Goal: Task Accomplishment & Management: Use online tool/utility

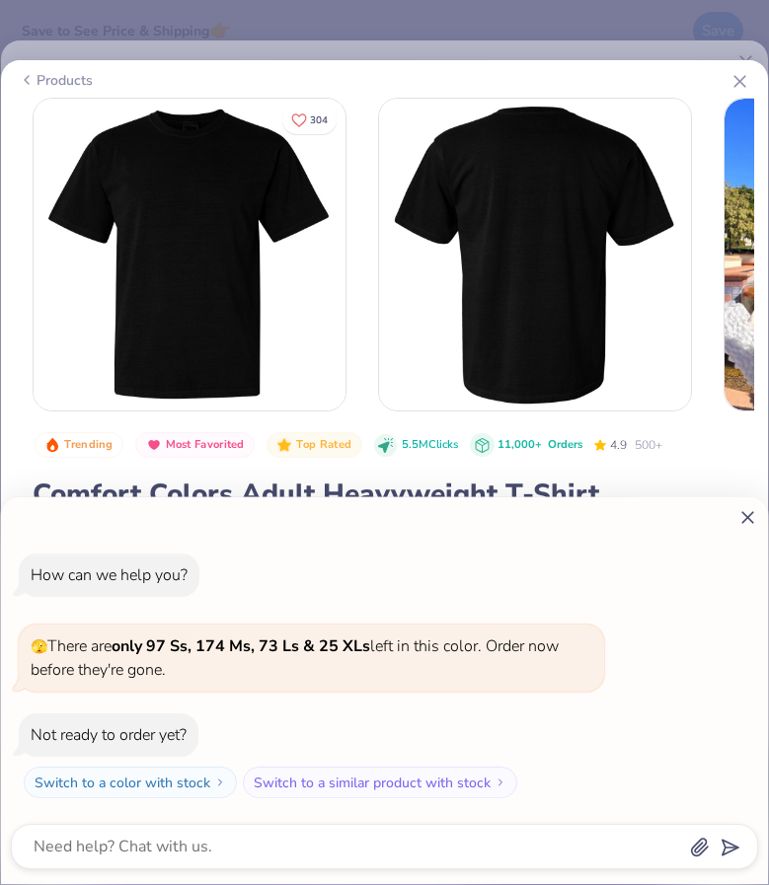
click at [741, 515] on icon at bounding box center [747, 517] width 21 height 21
type textarea "x"
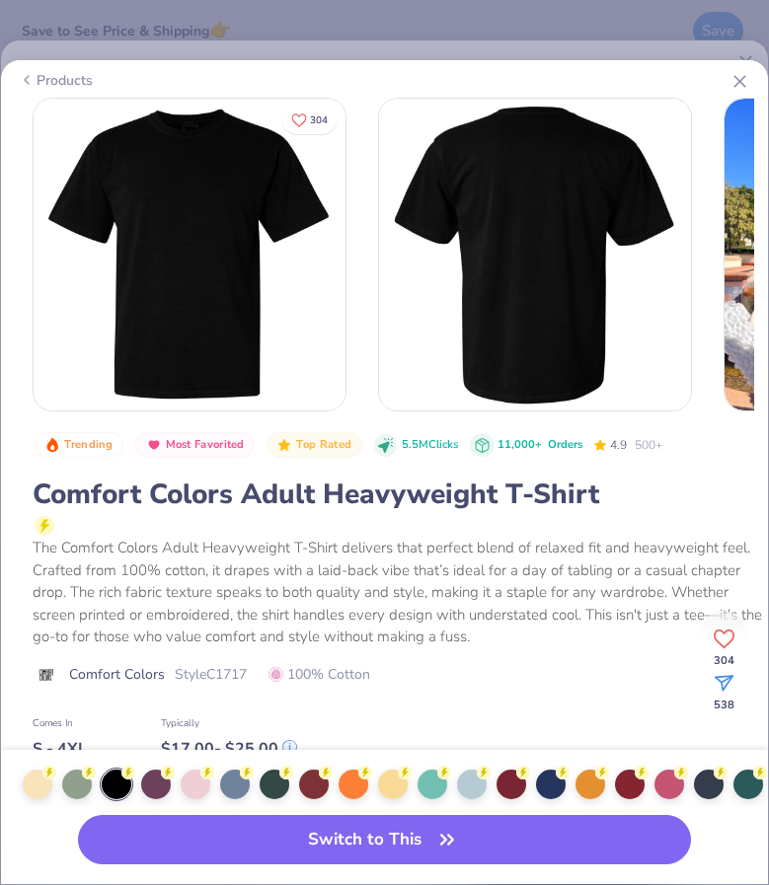
click at [751, 518] on div at bounding box center [400, 525] width 731 height 24
click at [738, 82] on line at bounding box center [739, 81] width 11 height 11
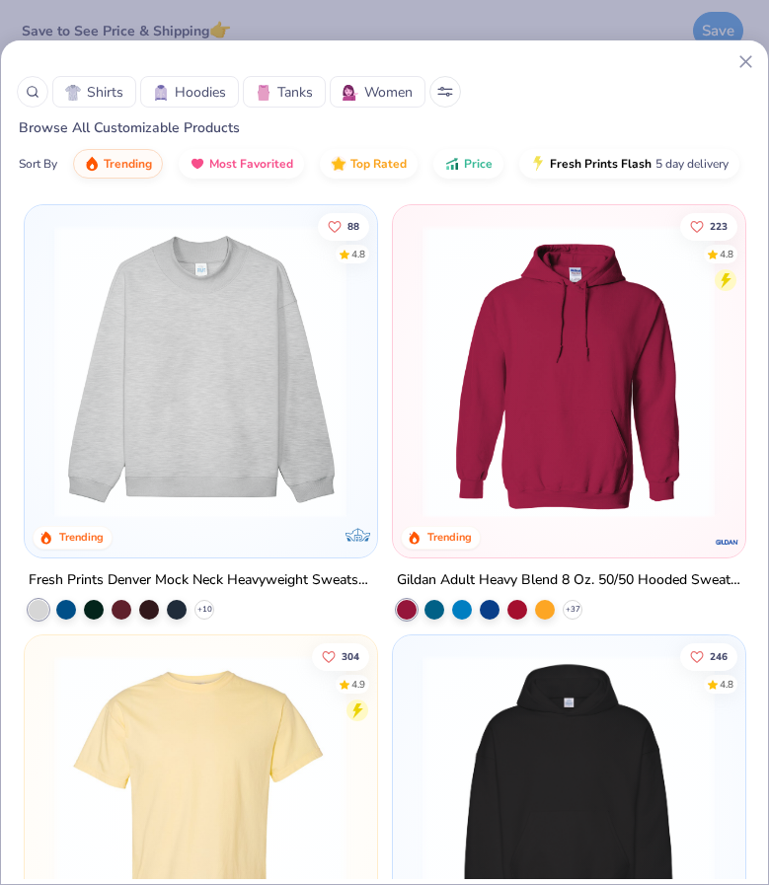
click at [745, 64] on icon at bounding box center [745, 61] width 21 height 21
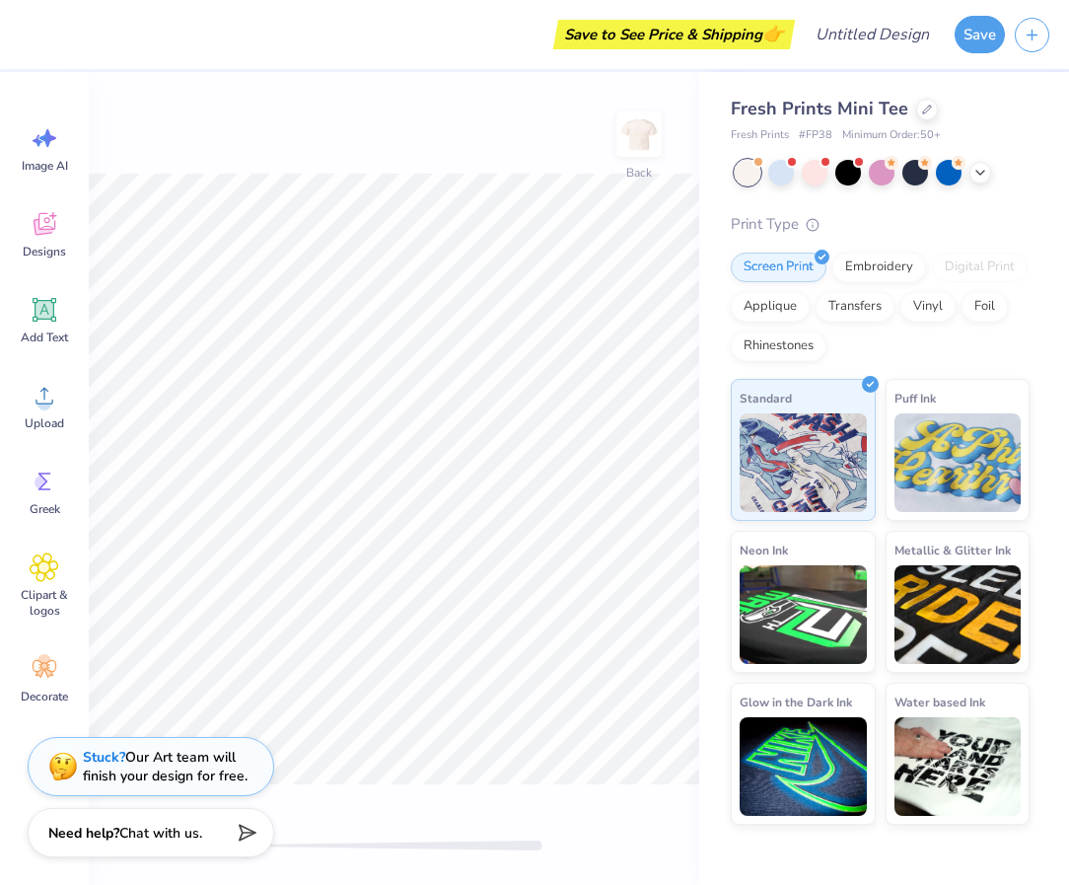
click at [7, 69] on div "Save to See Price & Shipping 👉 Design Title Save Image AI Designs Add Text Uplo…" at bounding box center [534, 442] width 1069 height 885
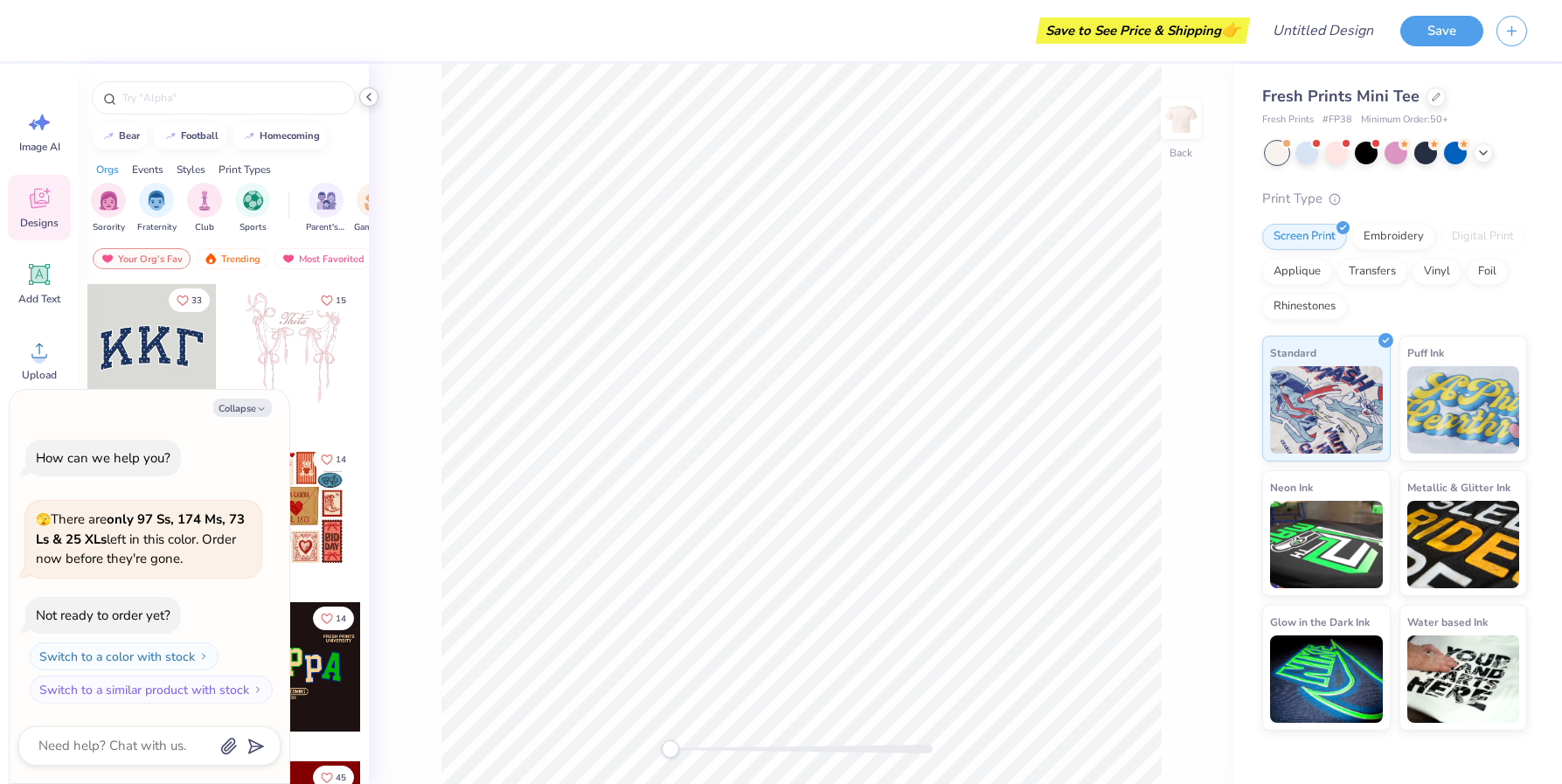
click at [369, 99] on icon at bounding box center [369, 97] width 14 height 14
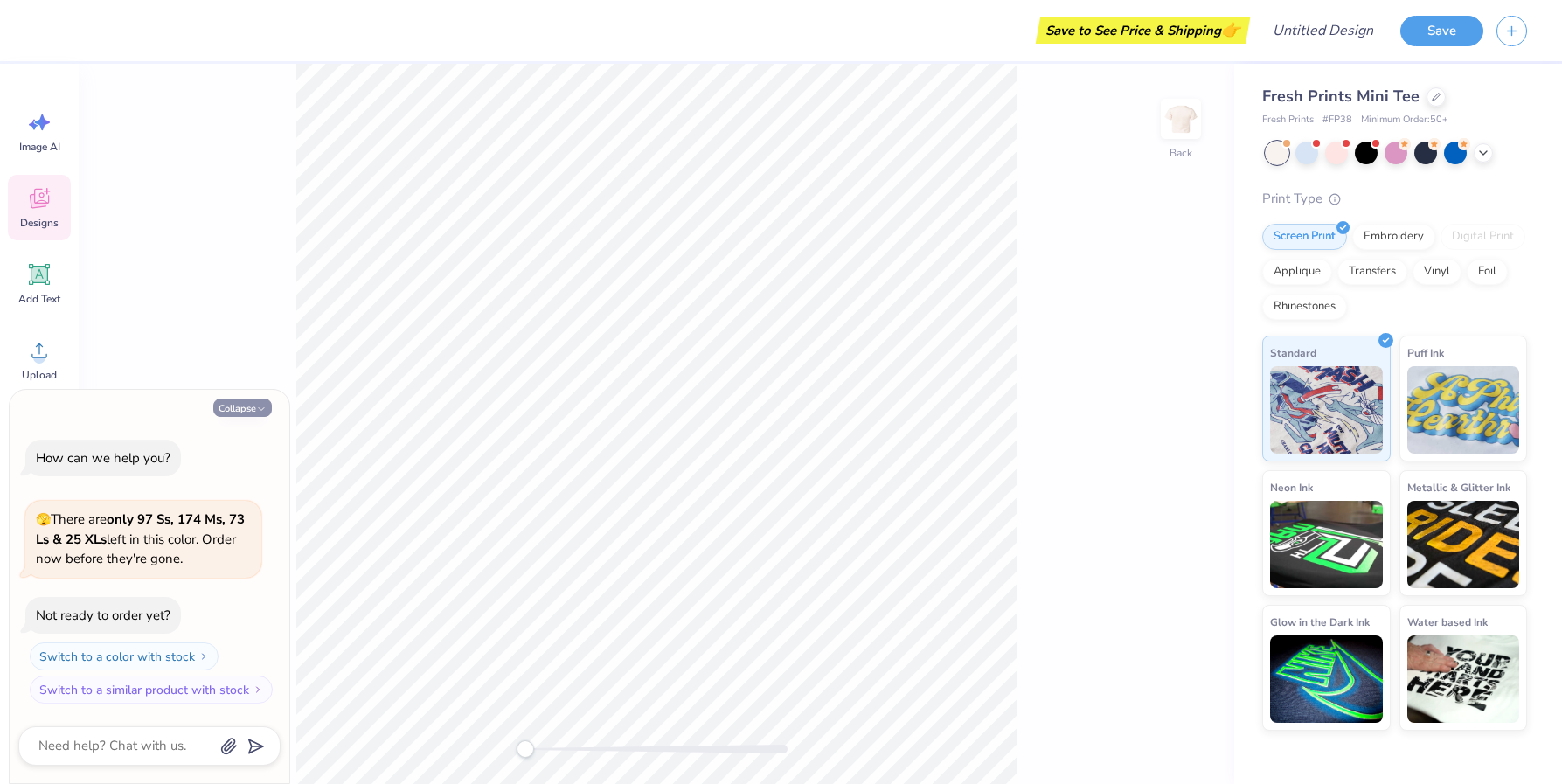
click at [255, 402] on button "Collapse" at bounding box center [243, 408] width 58 height 19
type textarea "x"
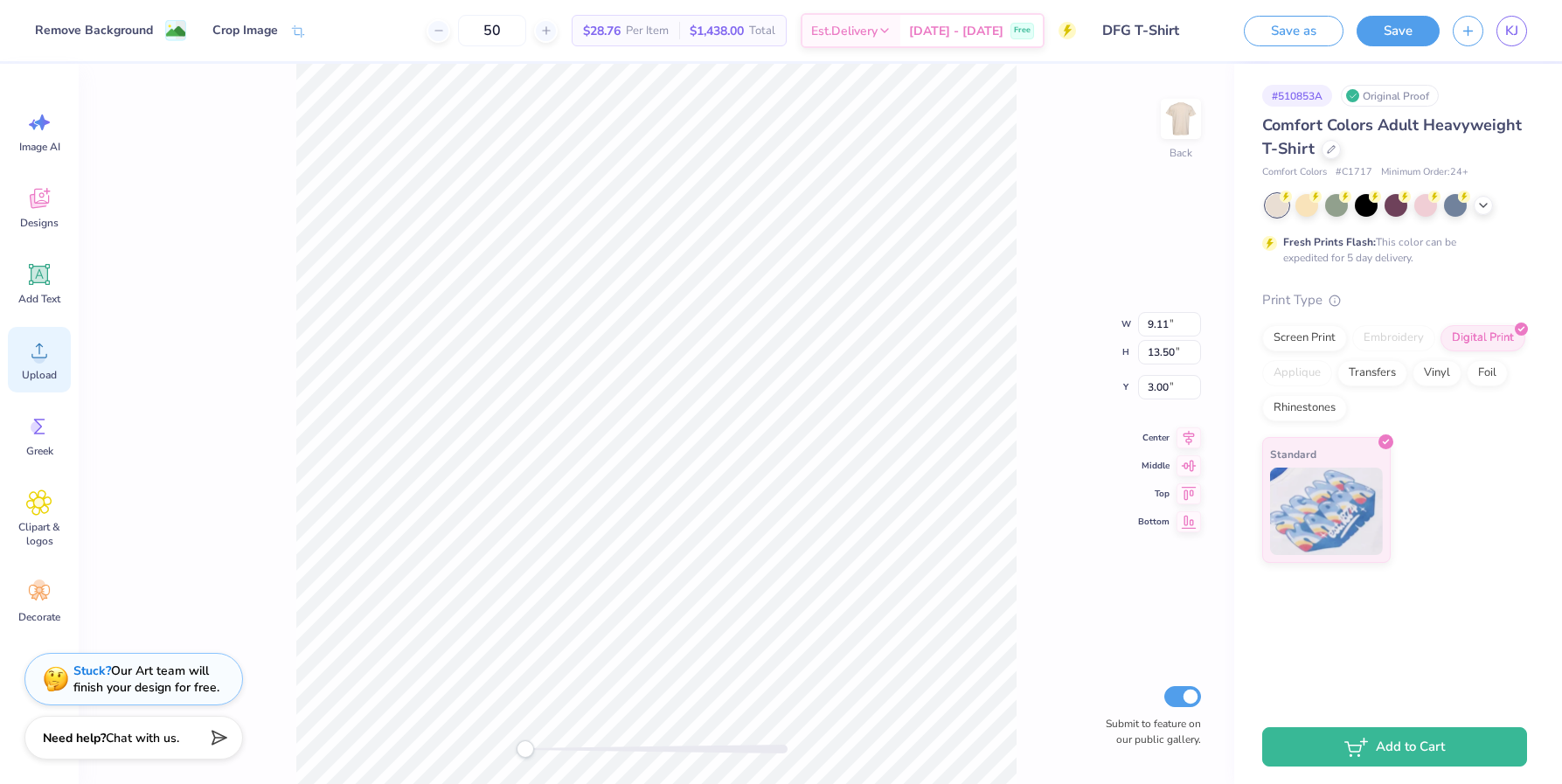
click at [33, 368] on span "Upload" at bounding box center [39, 375] width 35 height 14
click at [42, 366] on div "Upload" at bounding box center [39, 360] width 63 height 66
